Goal: Task Accomplishment & Management: Use online tool/utility

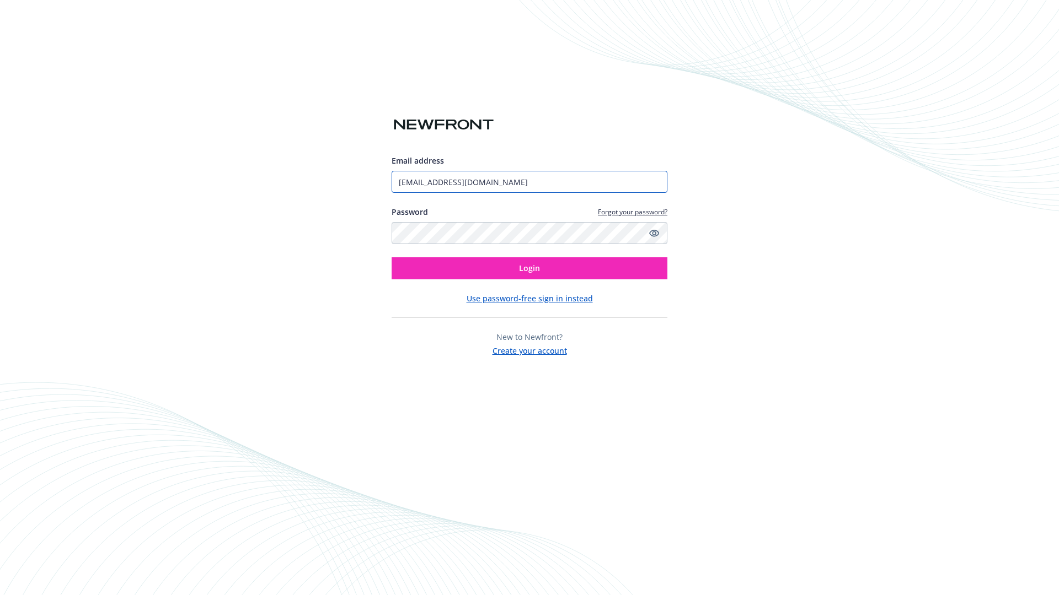
type input "[EMAIL_ADDRESS][DOMAIN_NAME]"
click at [529, 268] on span "Login" at bounding box center [529, 268] width 21 height 10
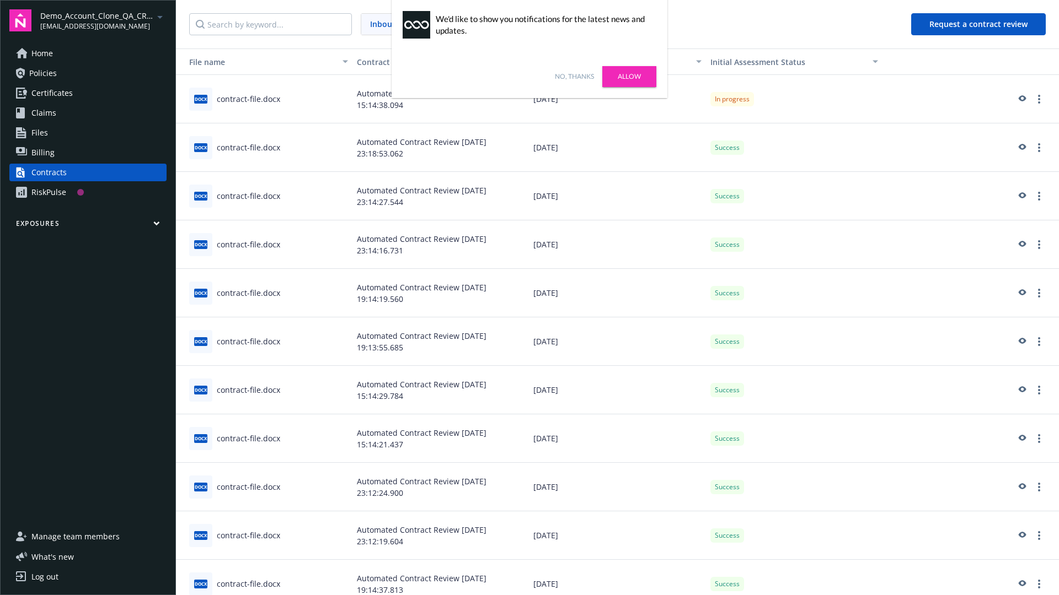
click at [574, 77] on link "No, thanks" at bounding box center [574, 77] width 39 height 10
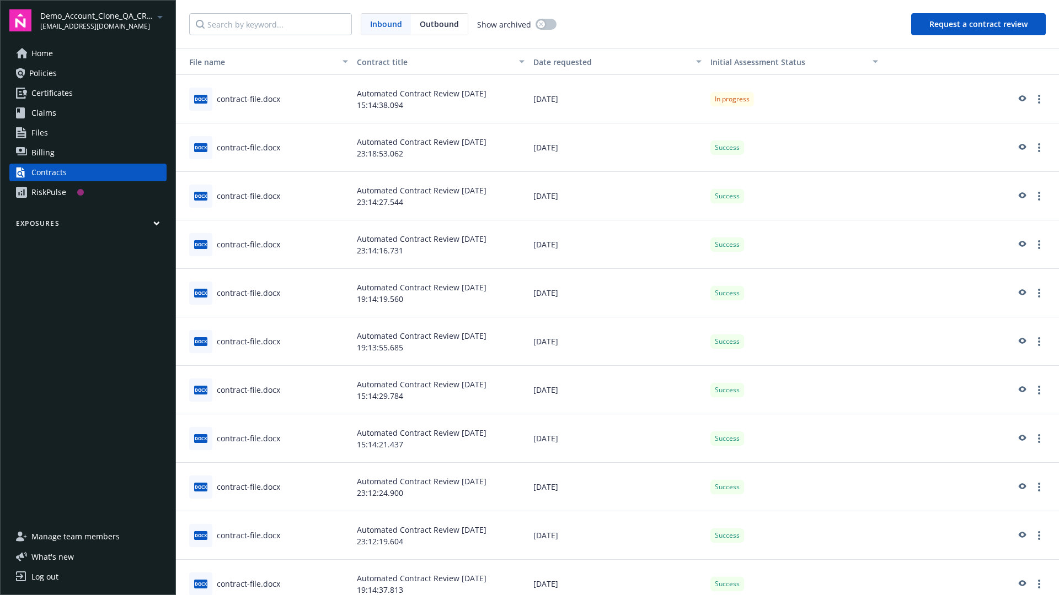
click at [979, 24] on button "Request a contract review" at bounding box center [978, 24] width 135 height 22
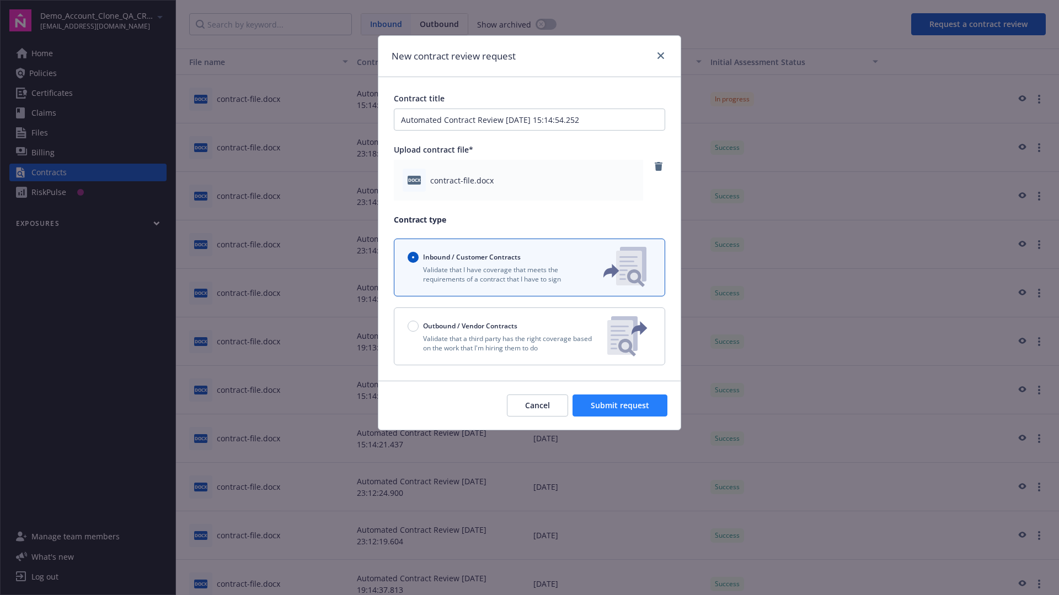
type input "Automated Contract Review [DATE] 15:14:54.252"
click at [620, 406] on span "Submit request" at bounding box center [619, 405] width 58 height 10
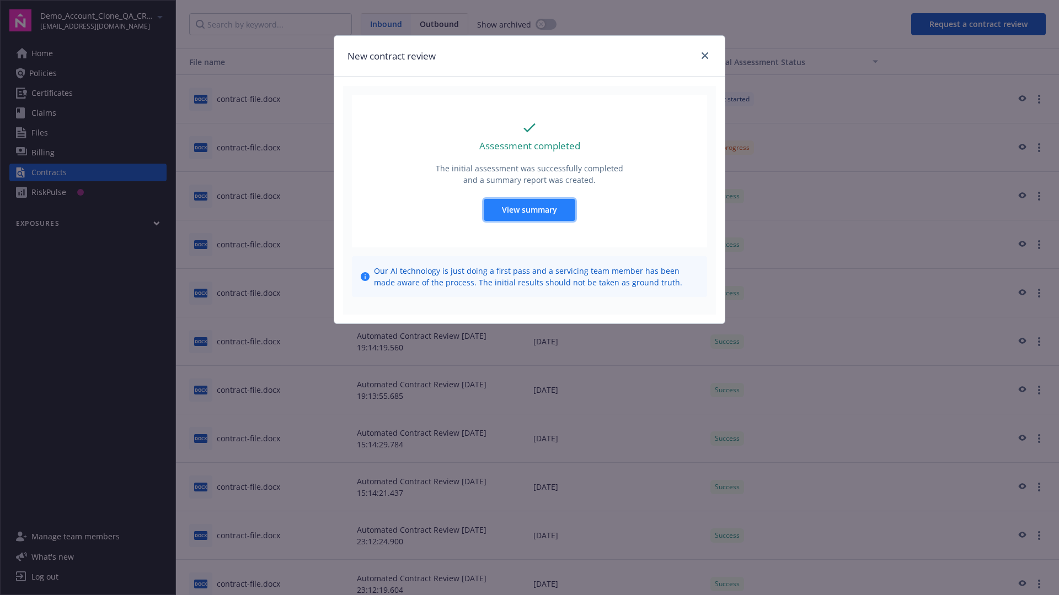
click at [529, 209] on span "View summary" at bounding box center [529, 210] width 55 height 10
